Goal: Communication & Community: Ask a question

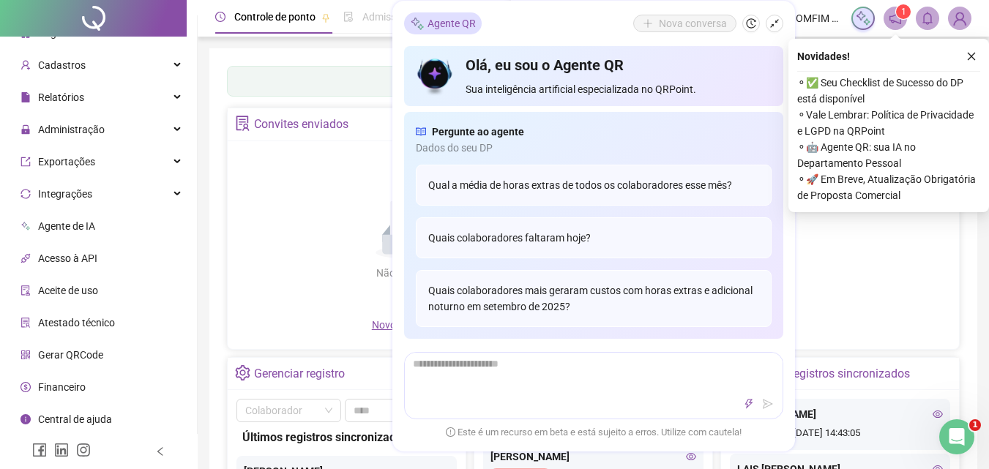
click at [574, 31] on div "Agente QR Nova conversa" at bounding box center [593, 23] width 379 height 22
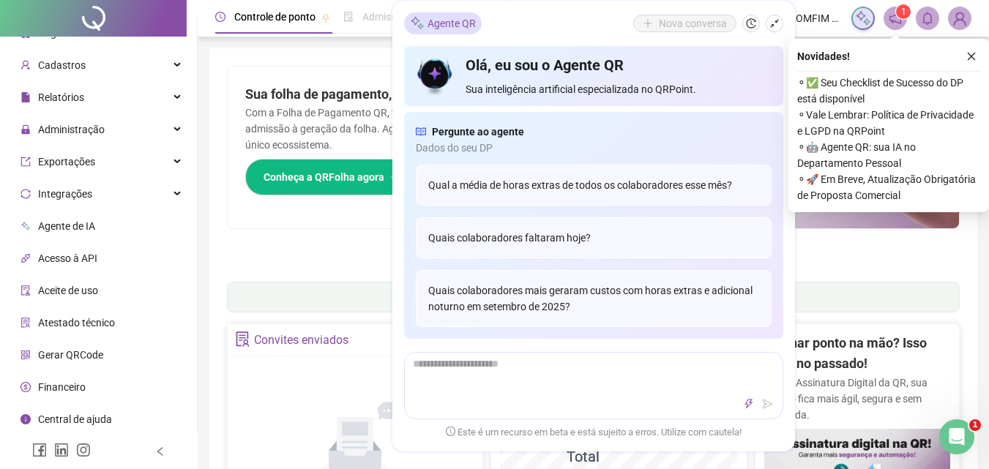
click at [514, 26] on div "Agente QR Nova conversa" at bounding box center [593, 23] width 379 height 22
click at [776, 27] on icon "shrink" at bounding box center [775, 23] width 10 height 10
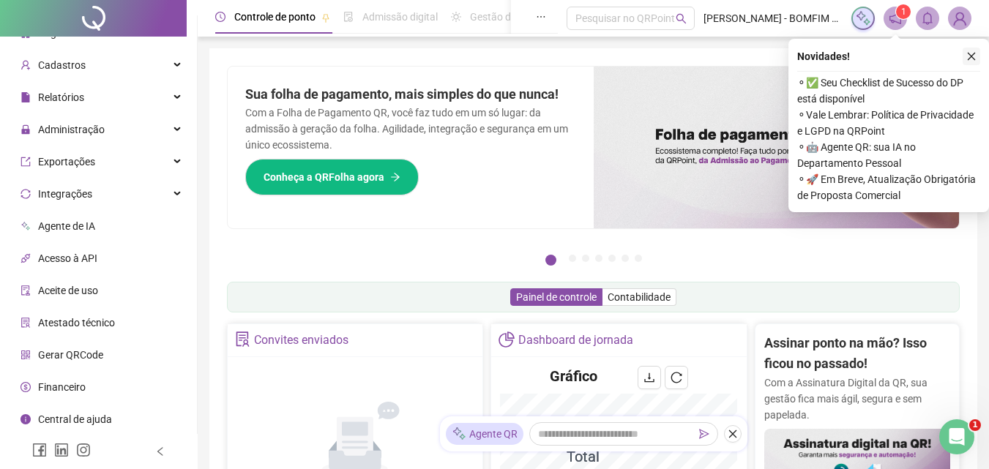
click at [977, 56] on button "button" at bounding box center [972, 57] width 18 height 18
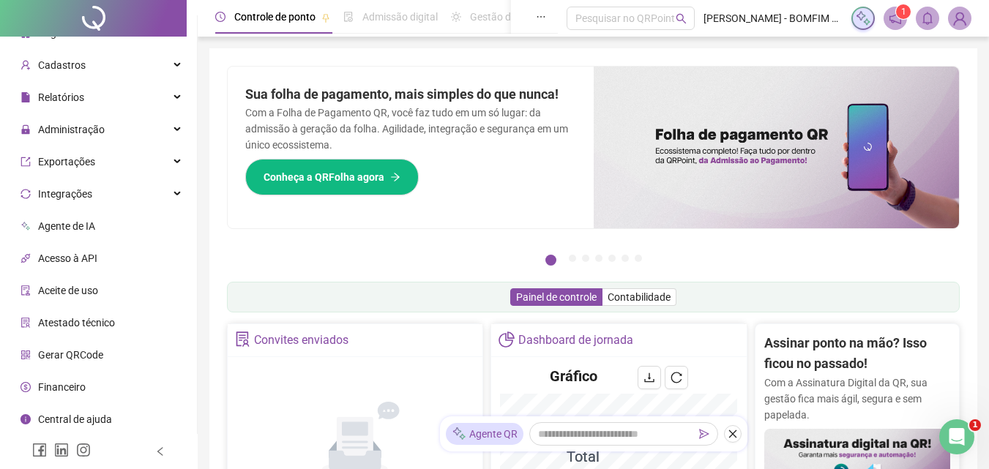
click at [960, 18] on img at bounding box center [960, 18] width 22 height 22
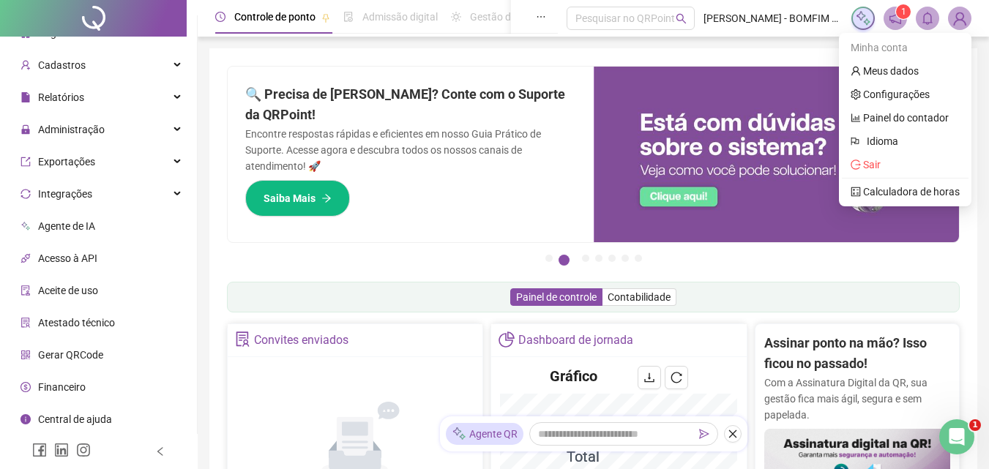
click at [925, 23] on icon "bell" at bounding box center [928, 18] width 10 height 13
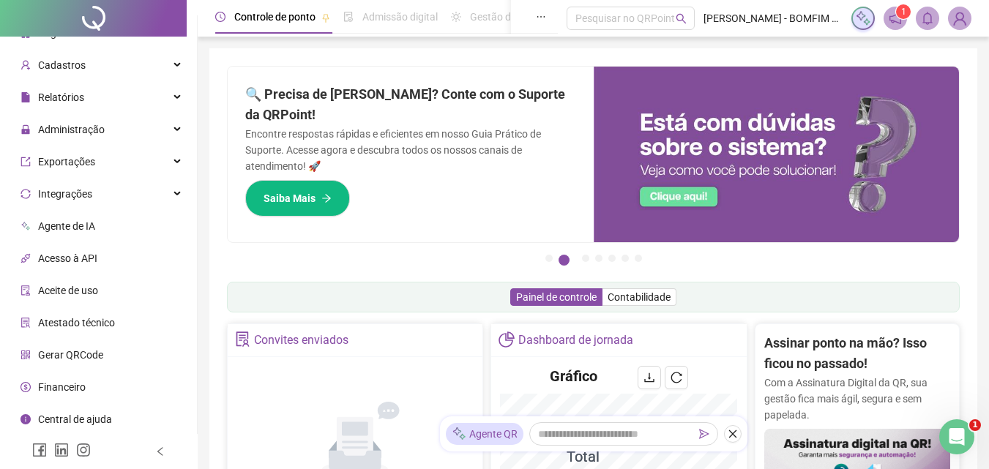
click at [900, 15] on sup "1" at bounding box center [903, 11] width 15 height 15
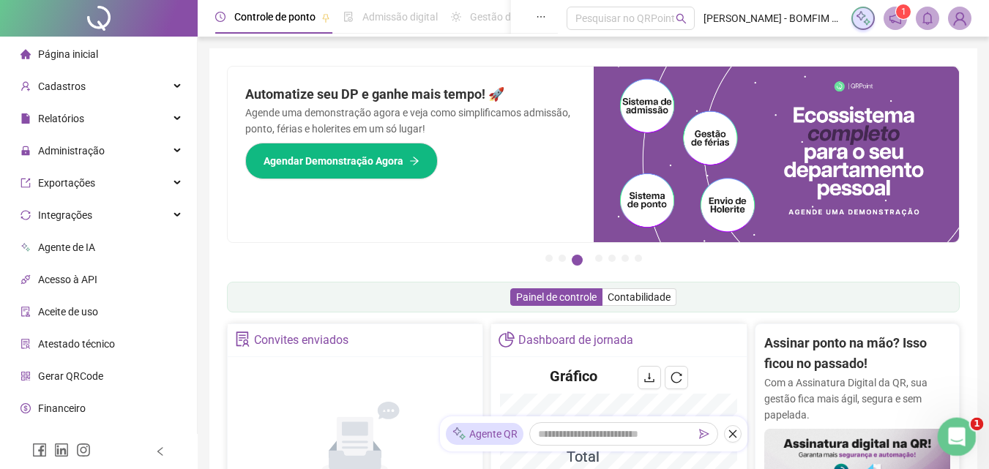
click at [956, 428] on icon "Abertura do Messenger da Intercom" at bounding box center [955, 435] width 24 height 24
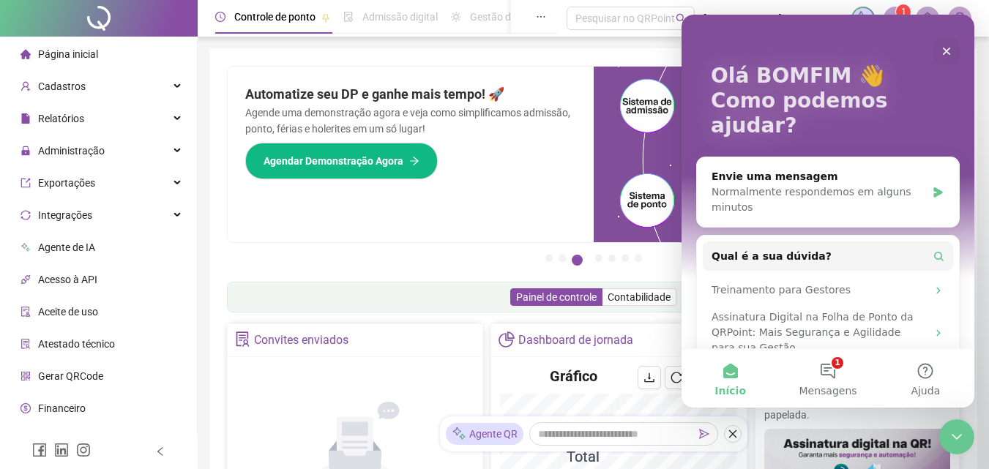
scroll to position [111, 0]
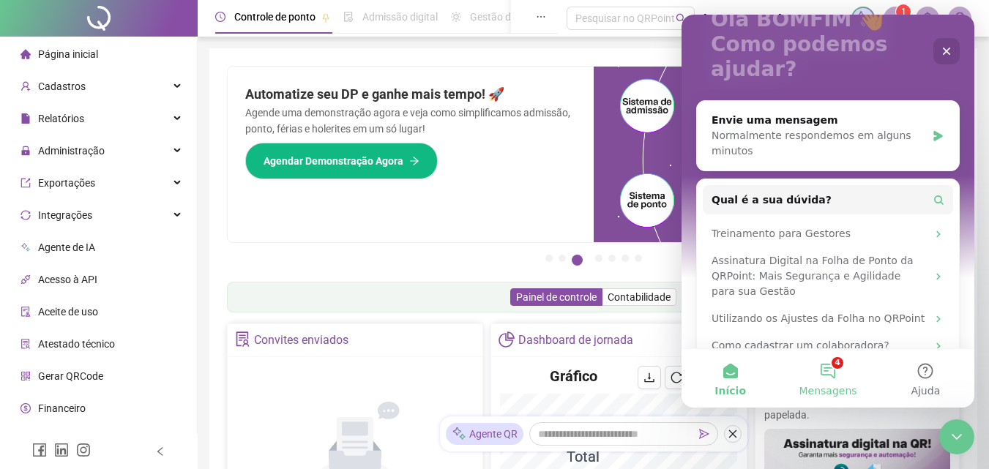
click at [834, 373] on button "4 Mensagens" at bounding box center [827, 378] width 97 height 59
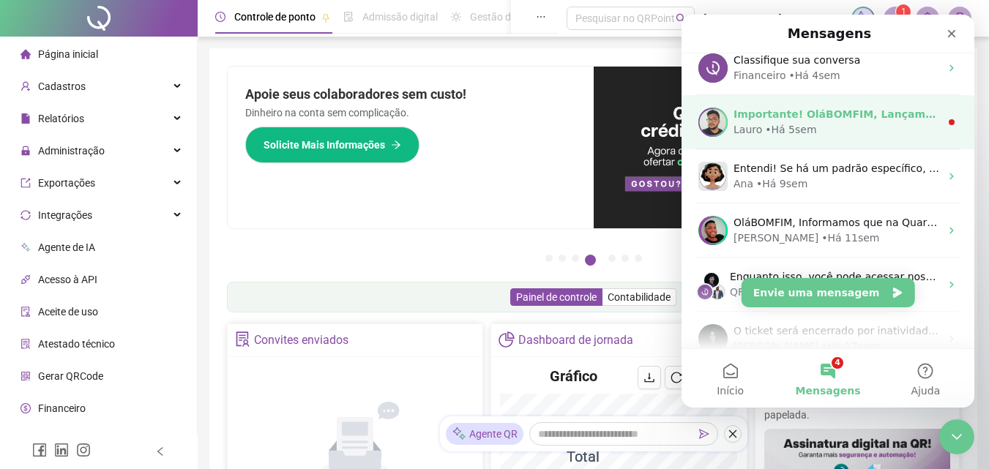
scroll to position [0, 0]
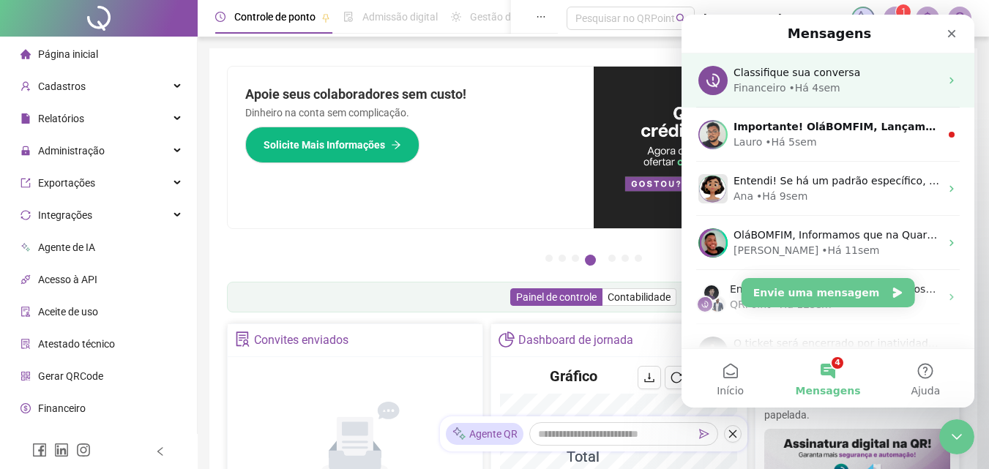
click at [893, 81] on div "Financeiro • Há 4sem" at bounding box center [837, 88] width 207 height 15
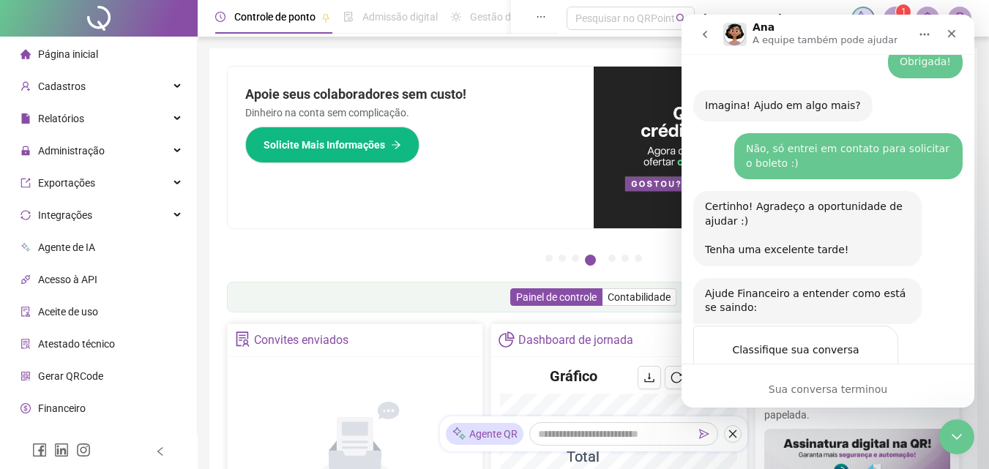
scroll to position [1621, 0]
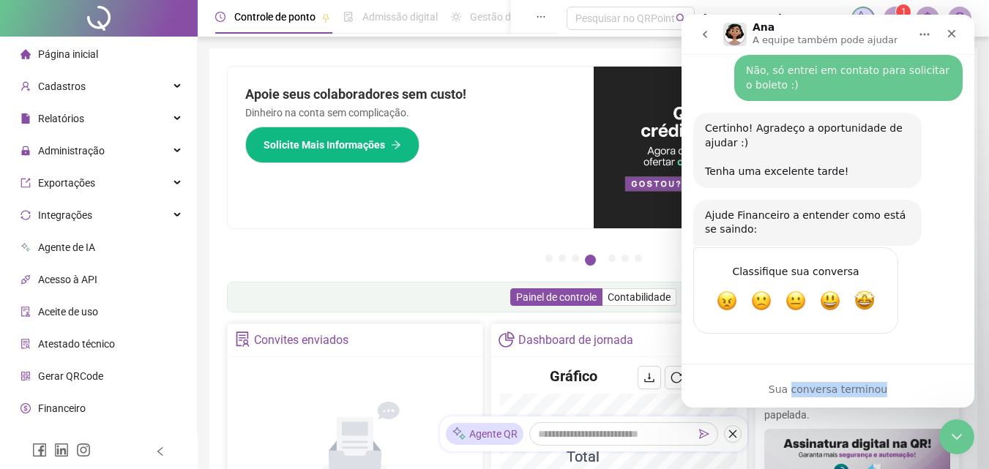
drag, startPoint x: 882, startPoint y: 387, endPoint x: 797, endPoint y: 392, distance: 84.3
click at [797, 392] on div "Sua conversa terminou" at bounding box center [828, 389] width 293 height 15
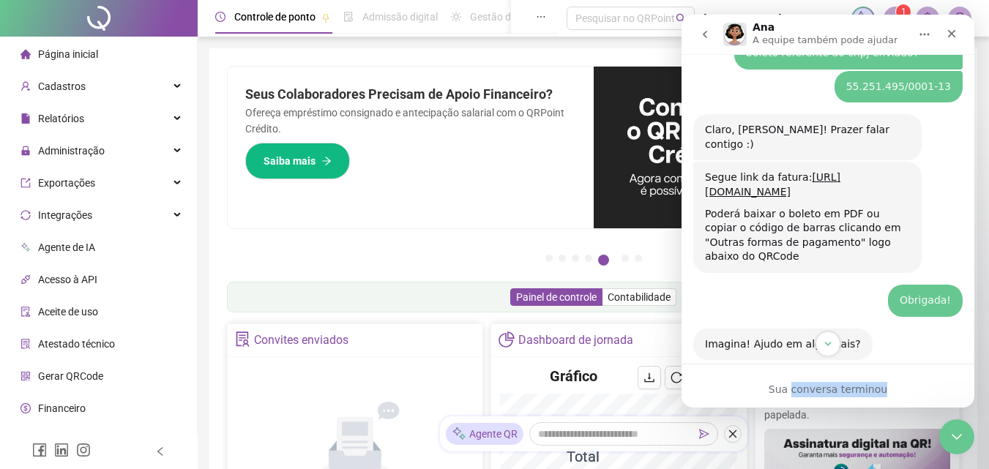
scroll to position [1181, 0]
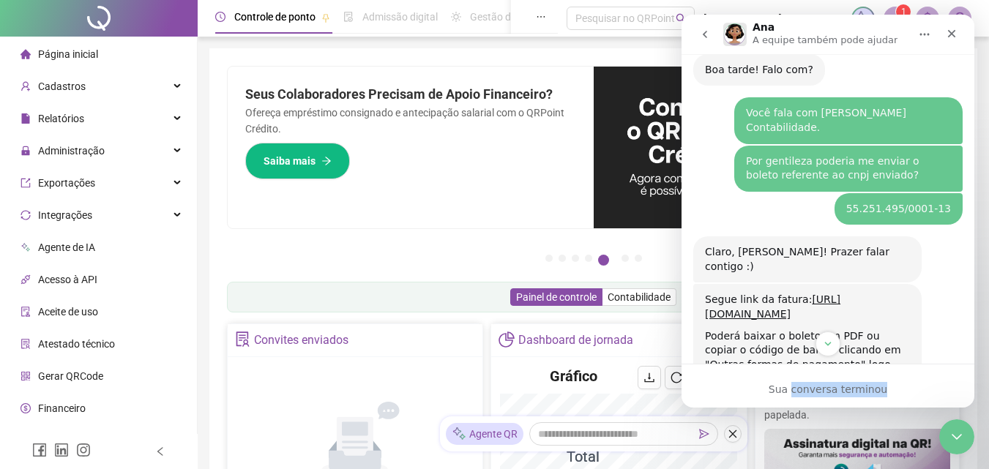
click at [927, 33] on icon "Início" at bounding box center [925, 35] width 12 height 12
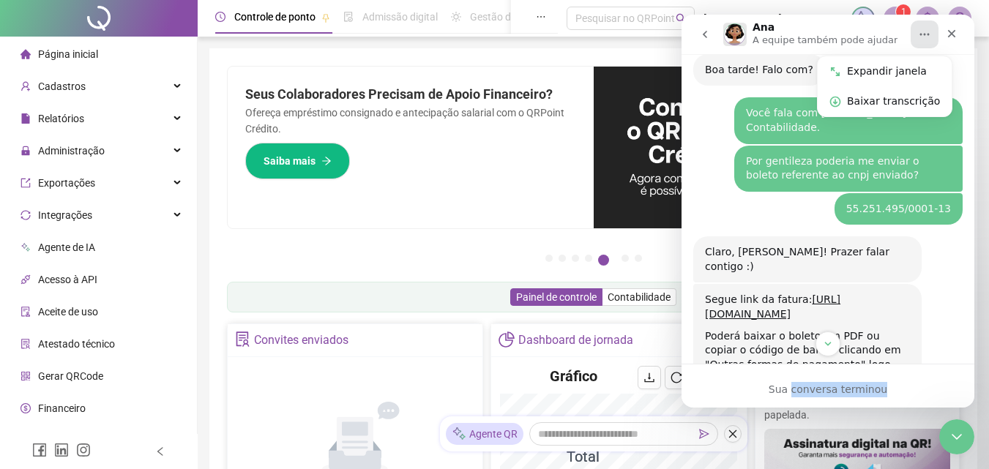
click at [711, 36] on button "go back" at bounding box center [705, 35] width 28 height 28
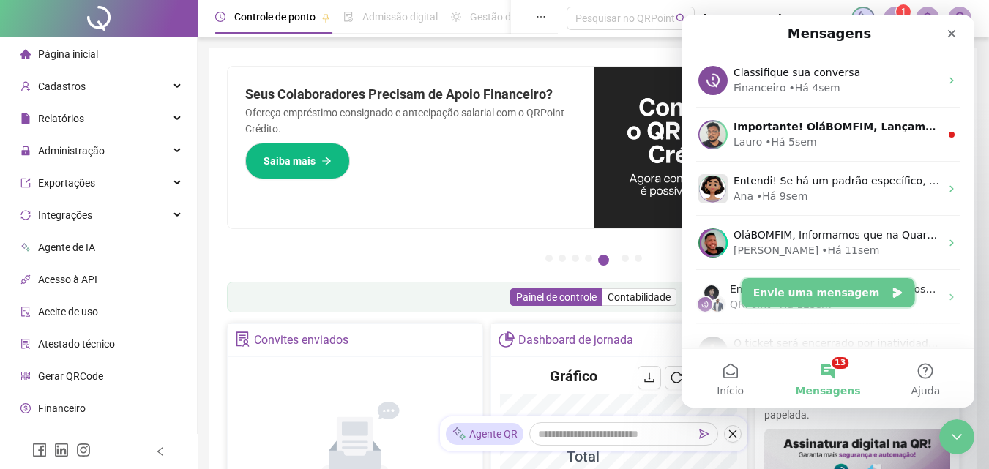
drag, startPoint x: 885, startPoint y: 294, endPoint x: 889, endPoint y: 286, distance: 9.5
click at [893, 294] on icon "Envie uma mensagem" at bounding box center [897, 293] width 9 height 10
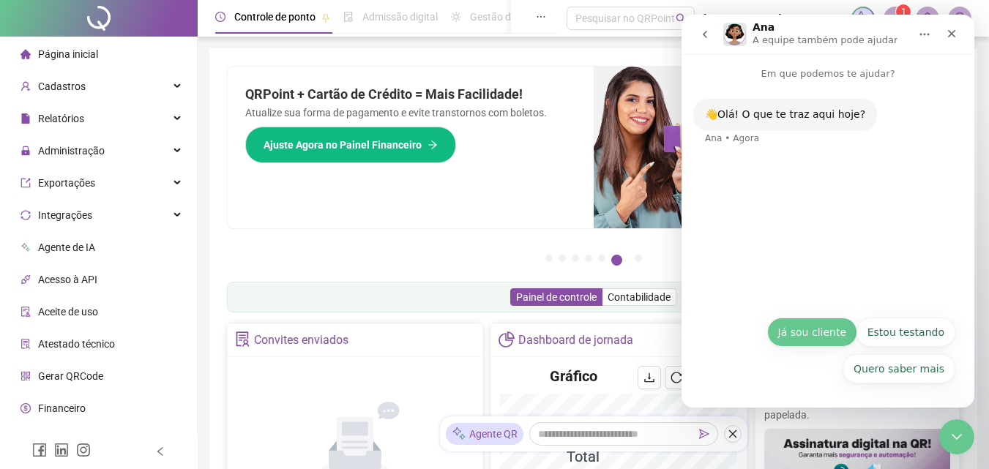
click at [838, 333] on button "Já sou cliente" at bounding box center [812, 332] width 90 height 29
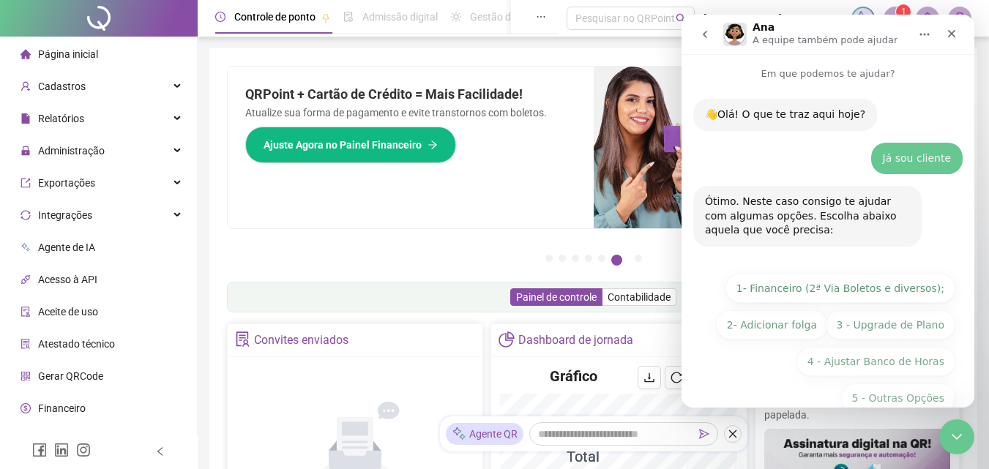
scroll to position [29, 0]
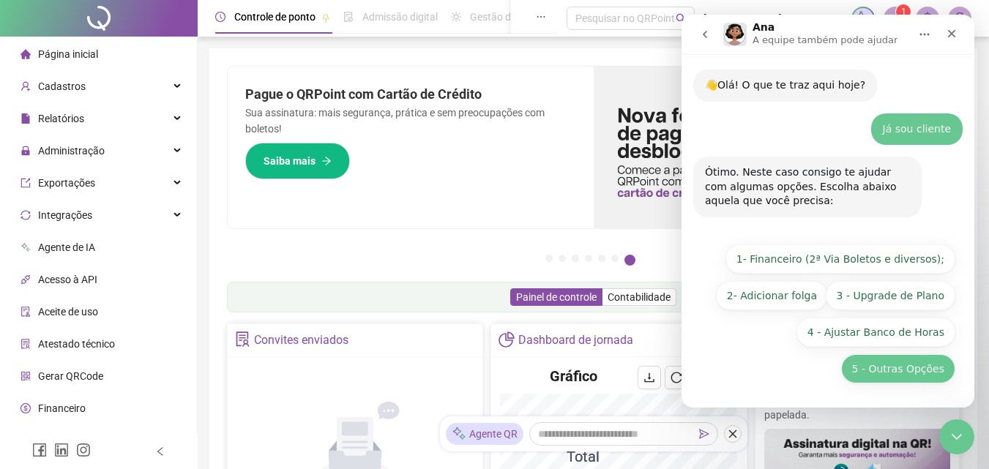
click at [915, 360] on button "5 - Outras Opções" at bounding box center [898, 368] width 114 height 29
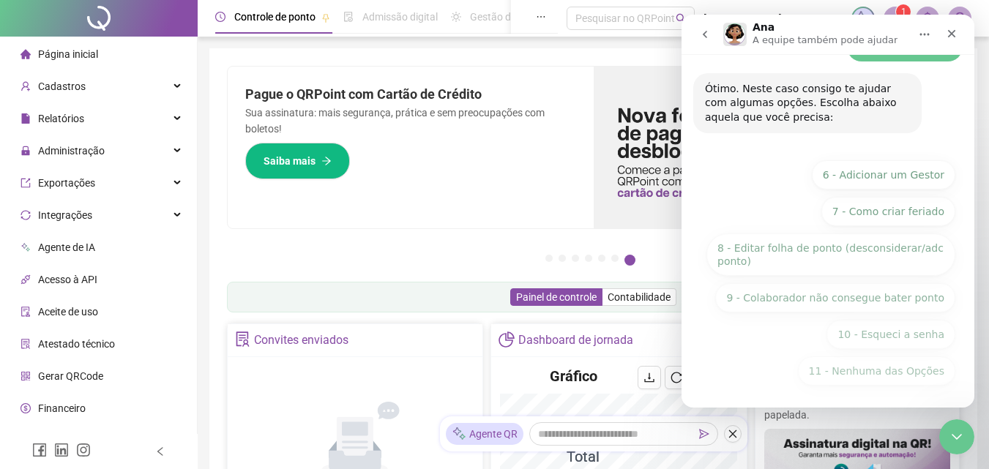
scroll to position [231, 0]
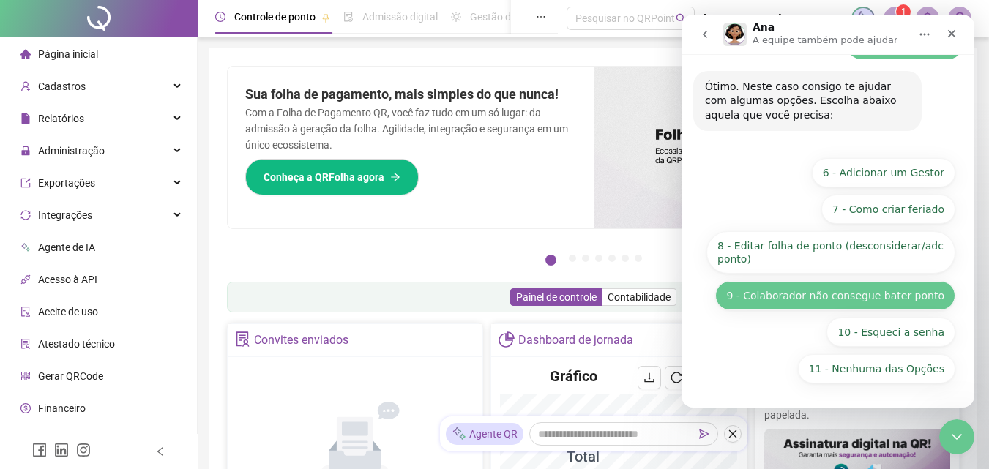
click at [923, 286] on button "9 - Colaborador não consegue bater ponto" at bounding box center [835, 295] width 240 height 29
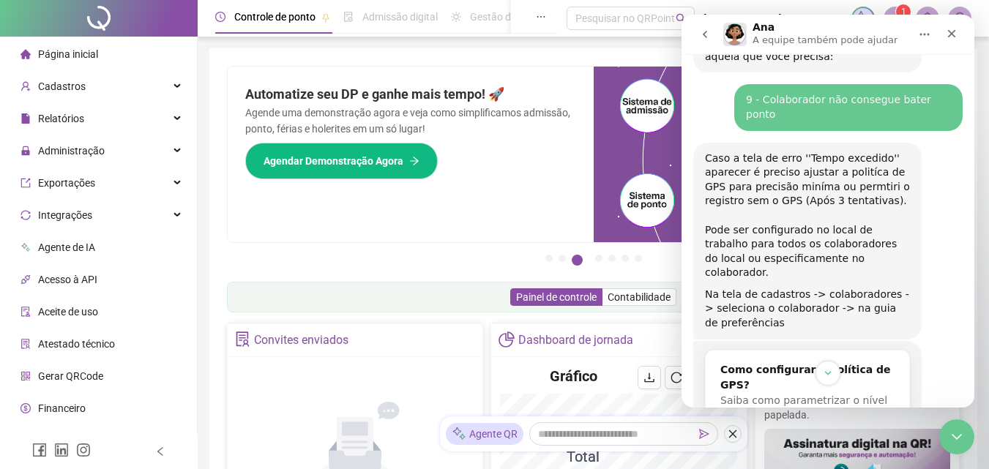
scroll to position [363, 0]
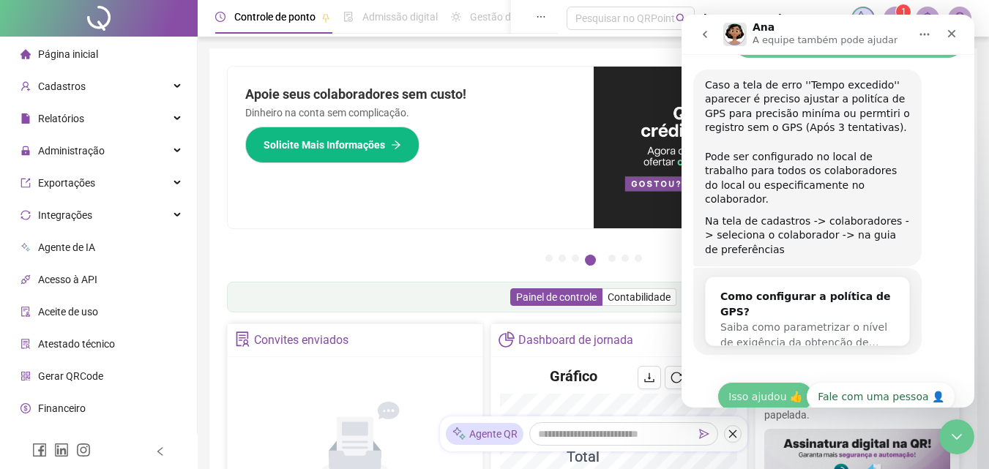
click at [771, 382] on button "Isso ajudou 👍" at bounding box center [766, 396] width 96 height 29
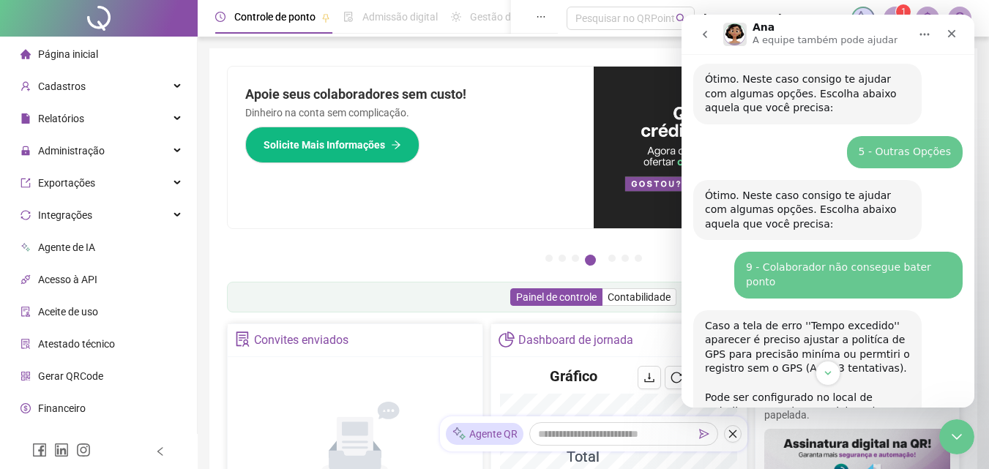
scroll to position [0, 0]
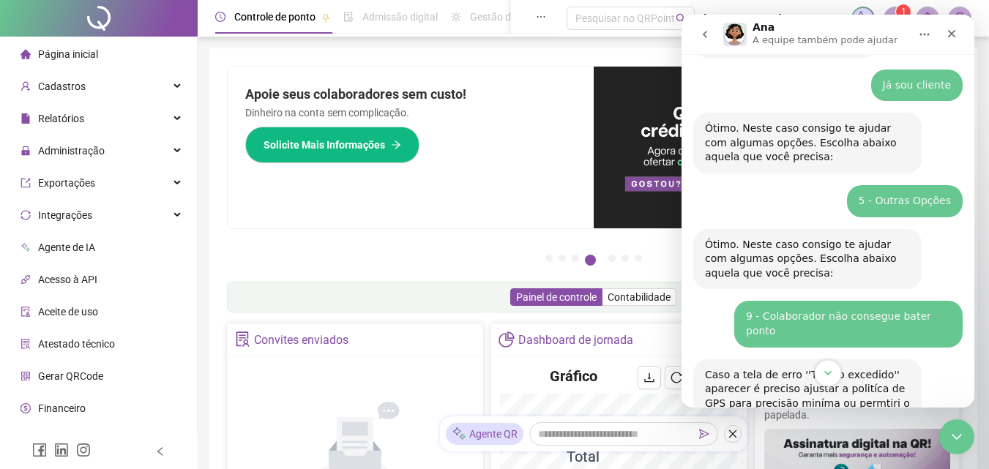
click at [825, 376] on icon "Scroll to bottom" at bounding box center [828, 373] width 13 height 13
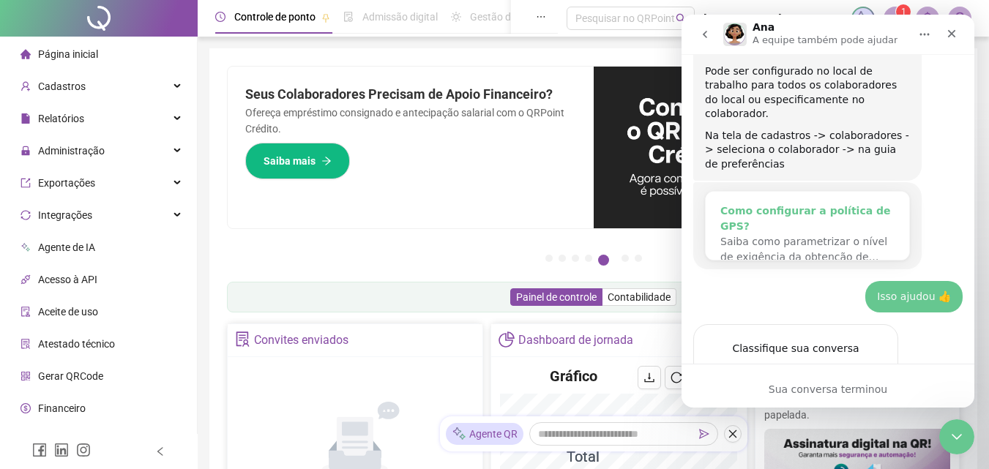
scroll to position [497, 0]
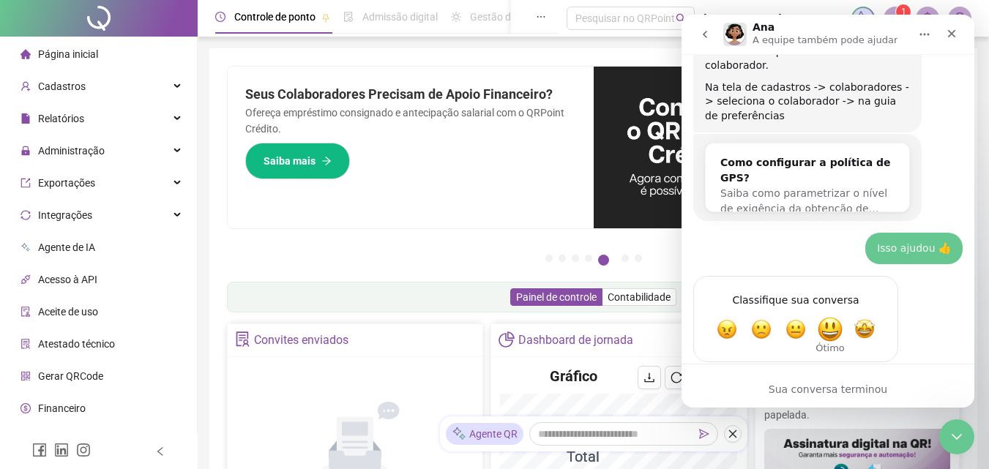
click at [830, 316] on span "Ótimo" at bounding box center [830, 329] width 26 height 26
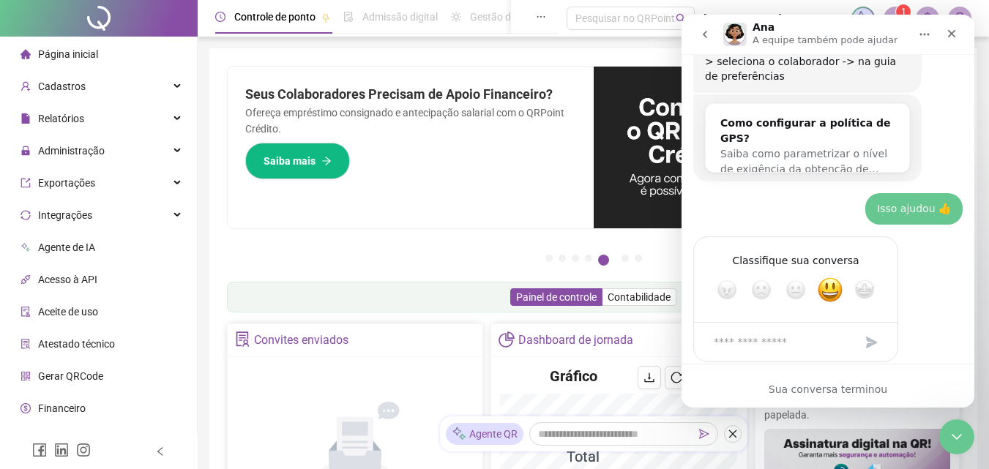
click at [712, 29] on button "go back" at bounding box center [705, 35] width 28 height 28
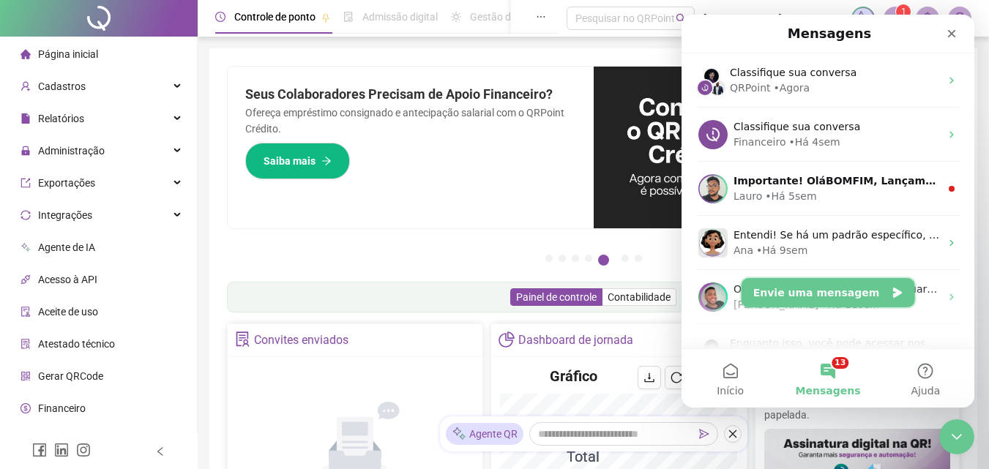
click at [894, 282] on button "Envie uma mensagem" at bounding box center [829, 292] width 174 height 29
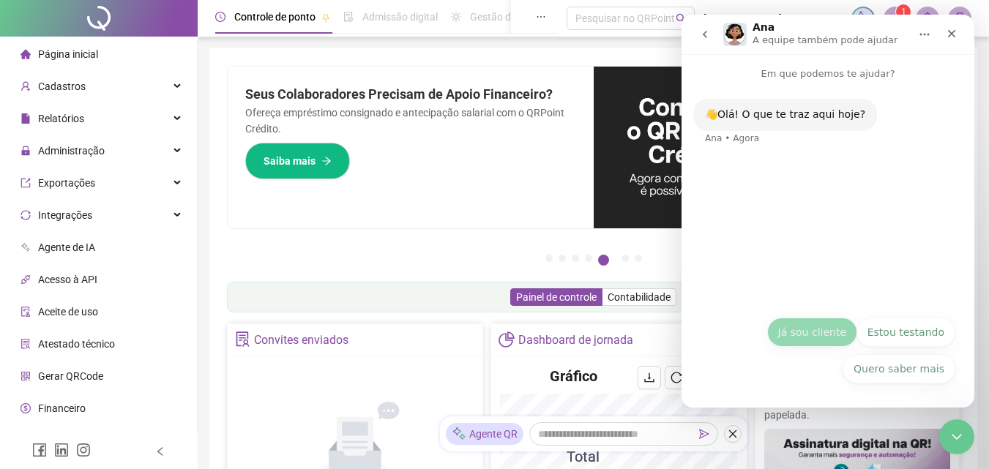
click at [849, 341] on button "Já sou cliente" at bounding box center [812, 332] width 90 height 29
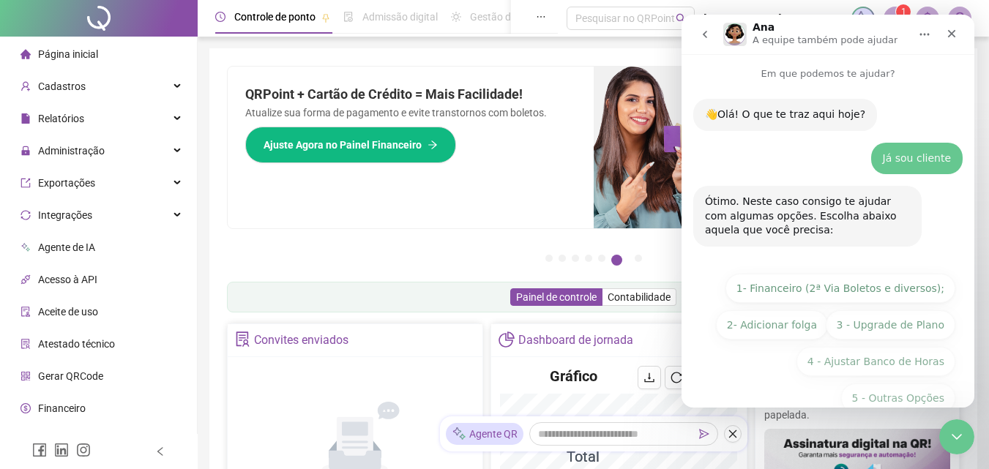
scroll to position [29, 0]
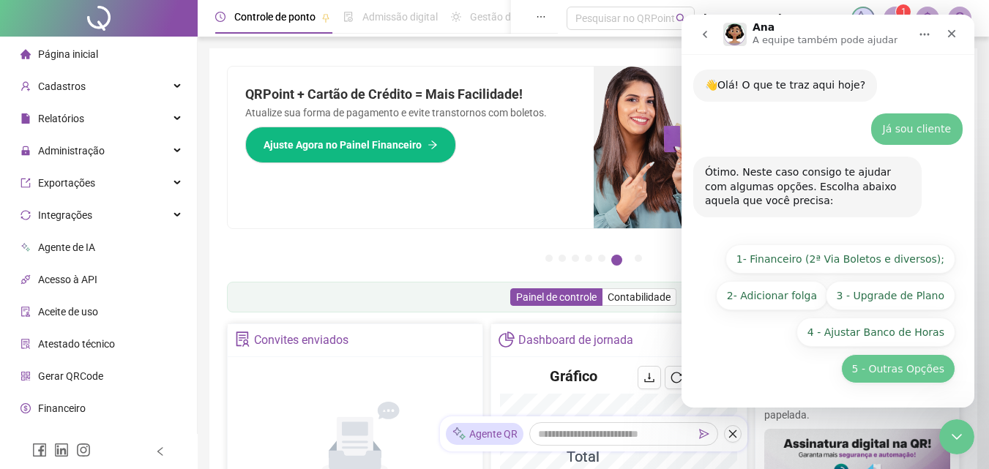
click at [866, 361] on button "5 - Outras Opções" at bounding box center [898, 368] width 114 height 29
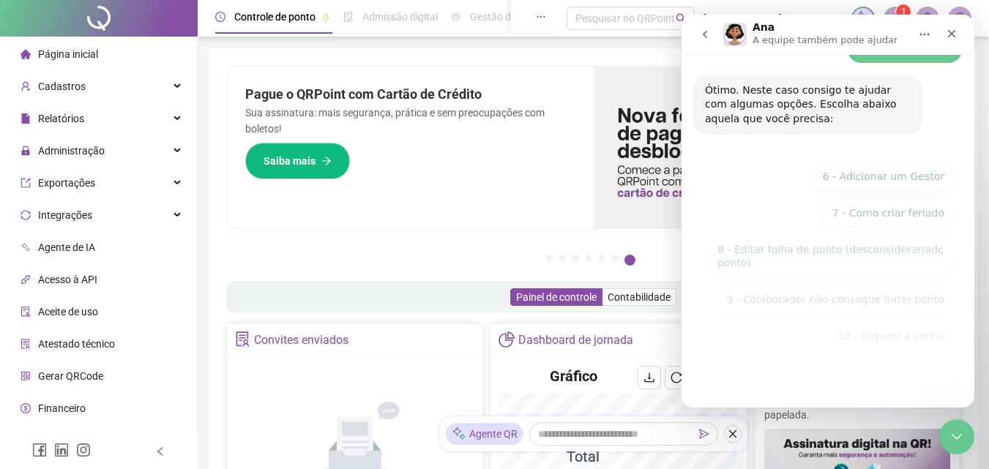
scroll to position [231, 0]
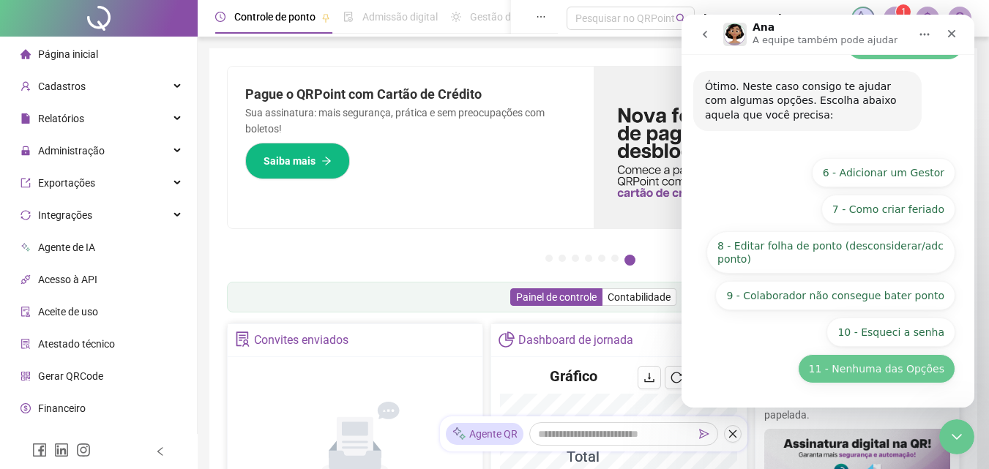
click at [866, 360] on button "11 - Nenhuma das Opções" at bounding box center [876, 368] width 157 height 29
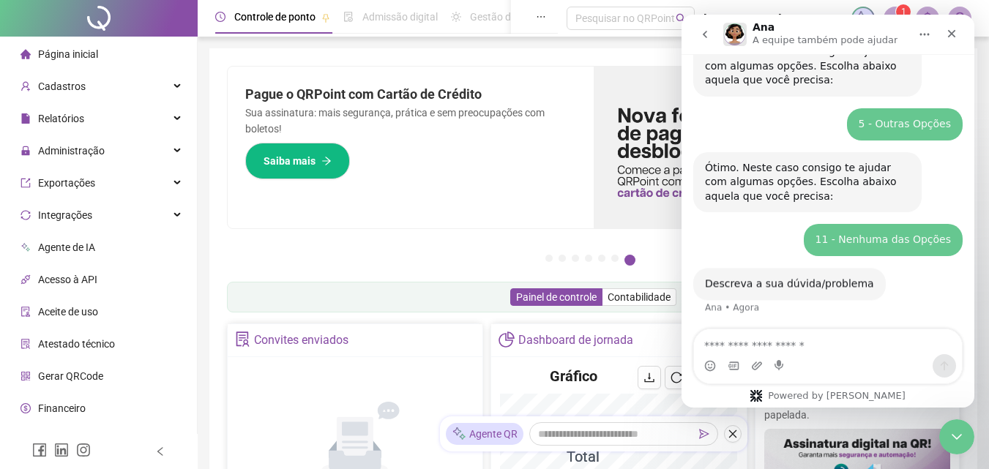
scroll to position [152, 0]
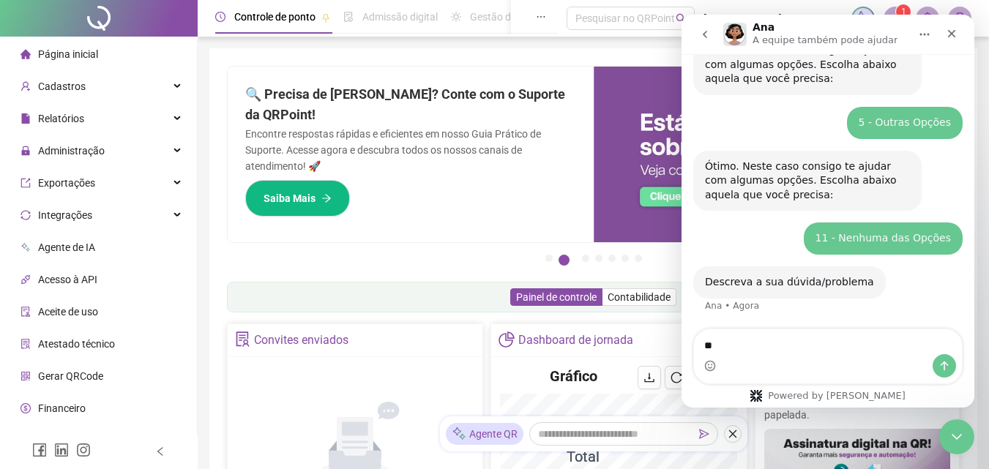
type textarea "*"
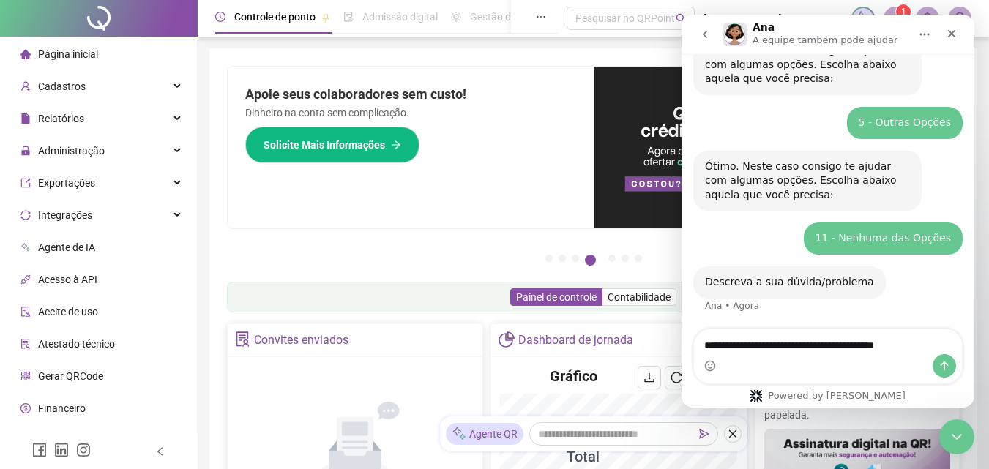
click at [920, 346] on textarea "**********" at bounding box center [828, 342] width 268 height 25
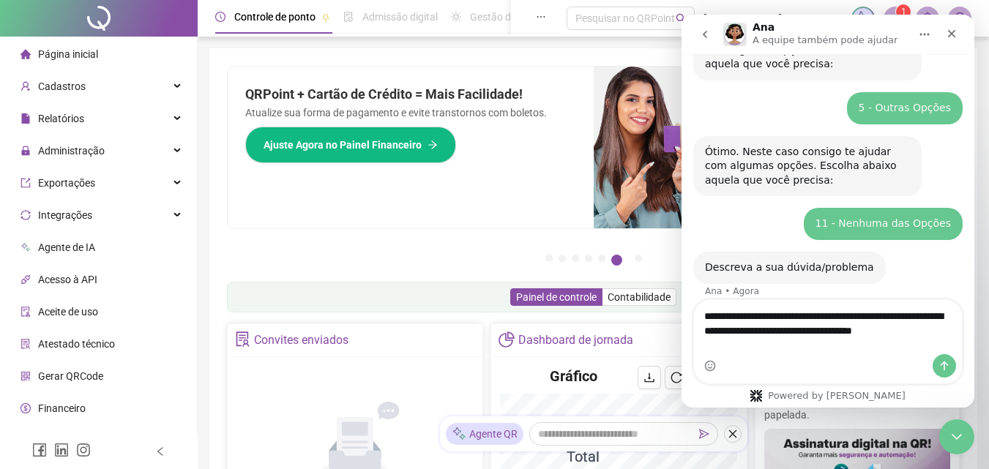
scroll to position [181, 0]
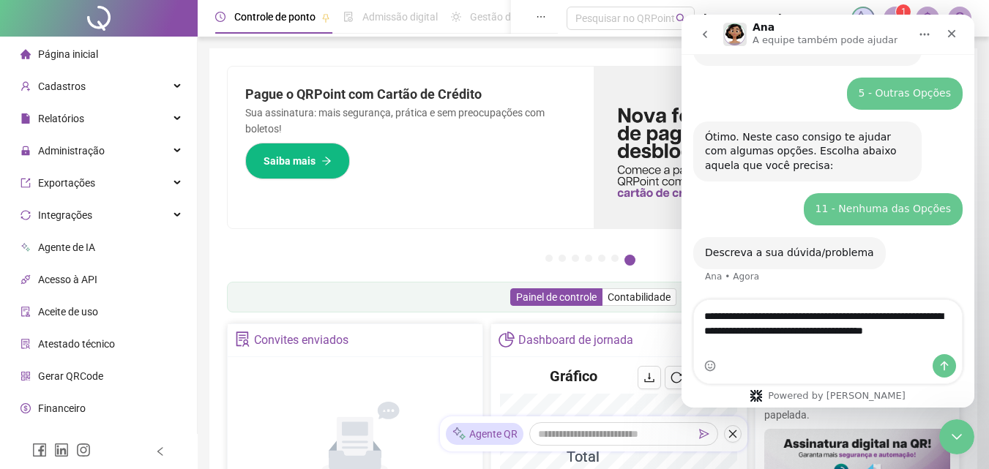
click at [783, 332] on textarea "**********" at bounding box center [828, 327] width 268 height 54
click at [780, 334] on textarea "**********" at bounding box center [828, 327] width 268 height 54
click at [816, 338] on textarea "**********" at bounding box center [828, 327] width 268 height 54
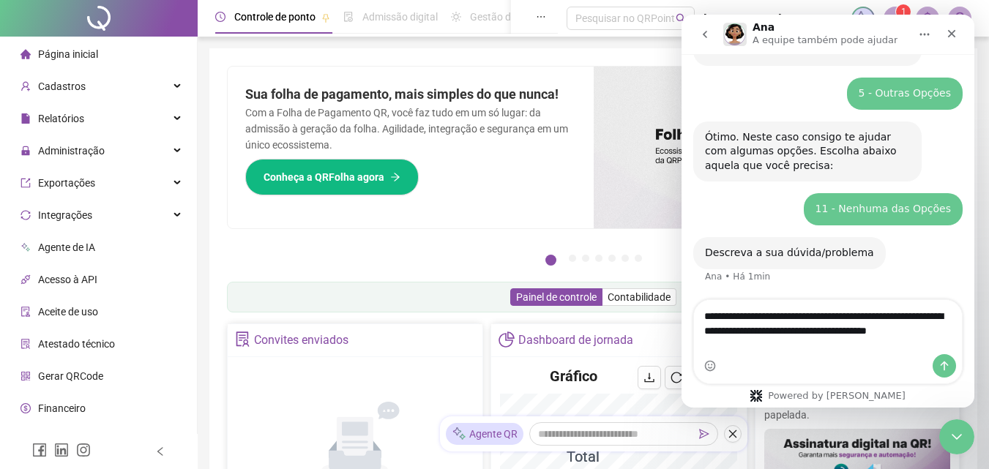
click at [759, 343] on textarea "**********" at bounding box center [828, 327] width 268 height 54
drag, startPoint x: 759, startPoint y: 350, endPoint x: 723, endPoint y: 347, distance: 36.0
click at [723, 347] on textarea "**********" at bounding box center [828, 327] width 268 height 54
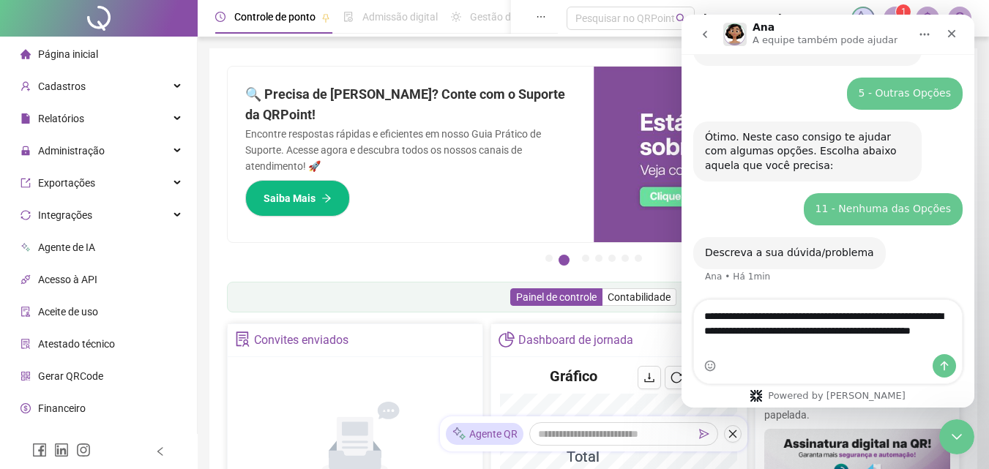
type textarea "**********"
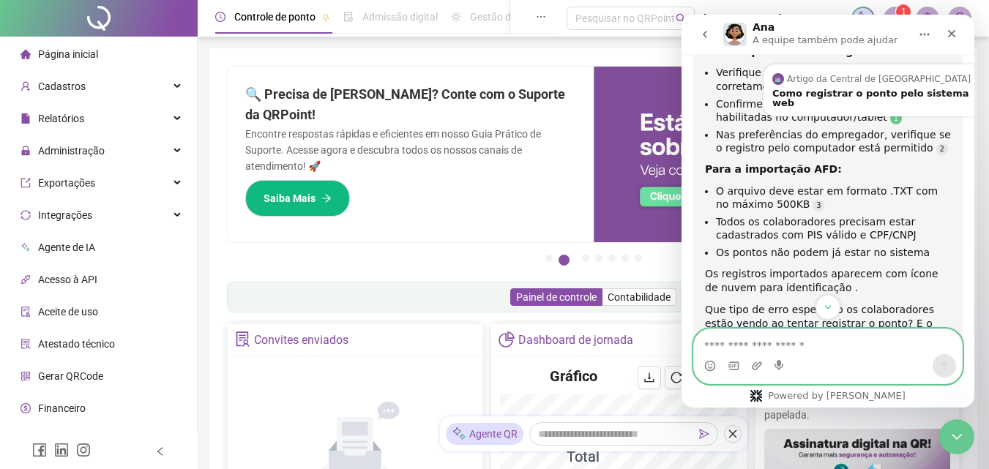
scroll to position [633, 0]
